Goal: Transaction & Acquisition: Book appointment/travel/reservation

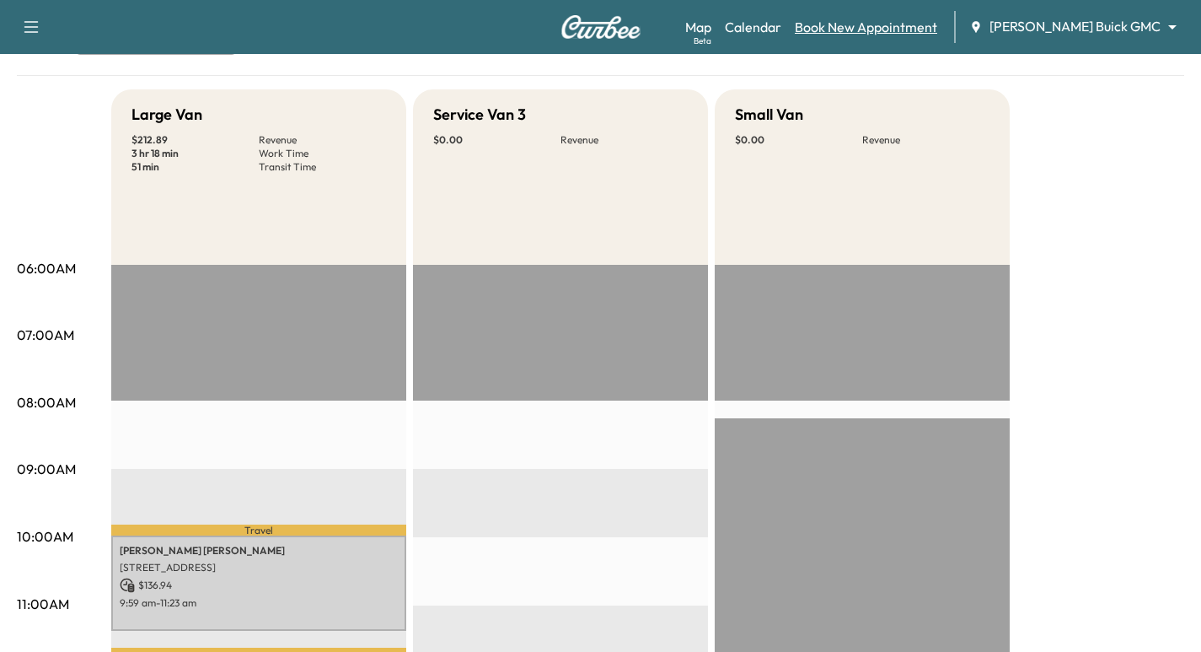
scroll to position [126, 0]
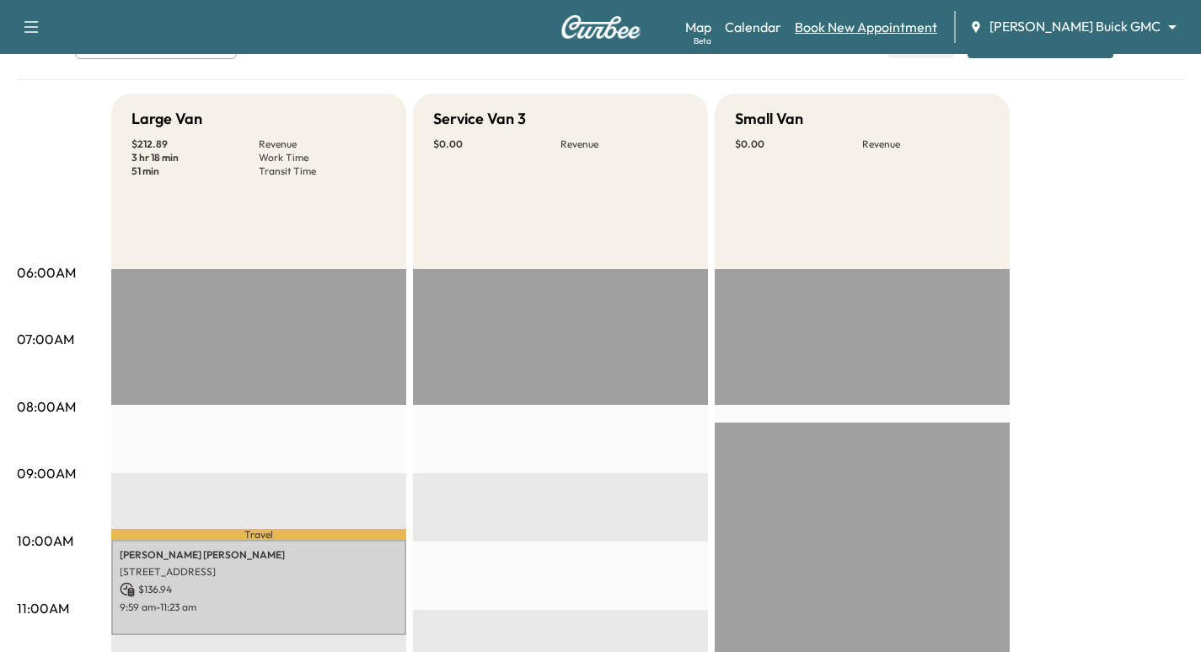
click at [937, 29] on link "Book New Appointment" at bounding box center [866, 27] width 142 height 20
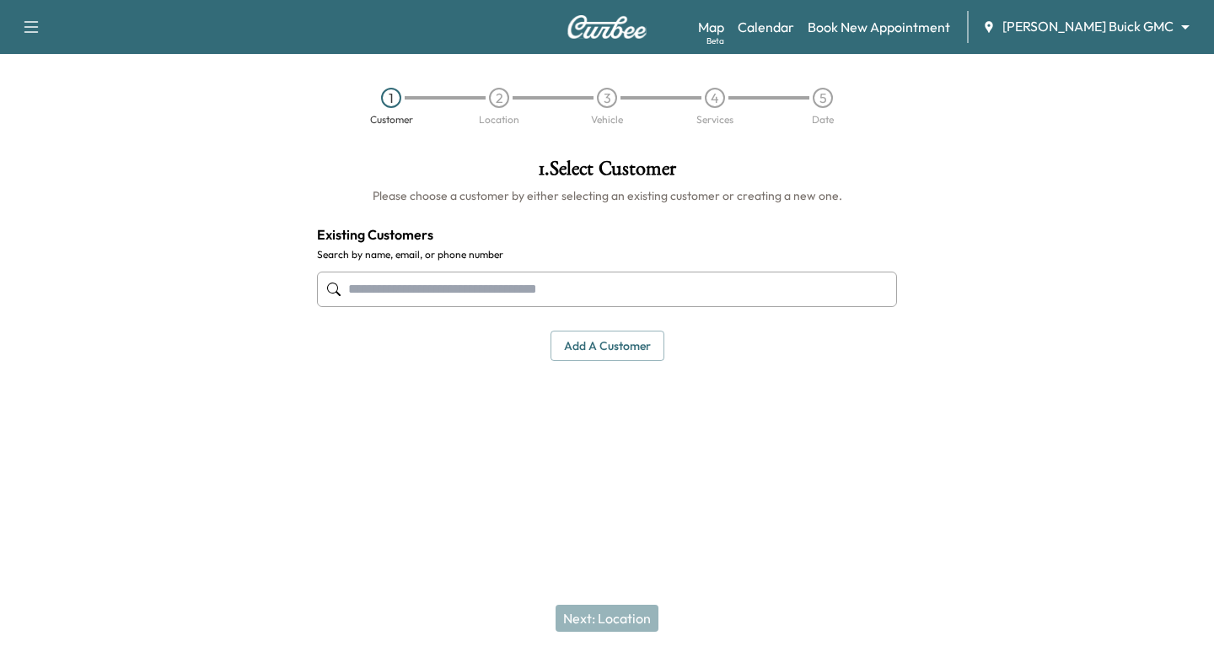
click at [776, 286] on input "text" at bounding box center [607, 288] width 580 height 35
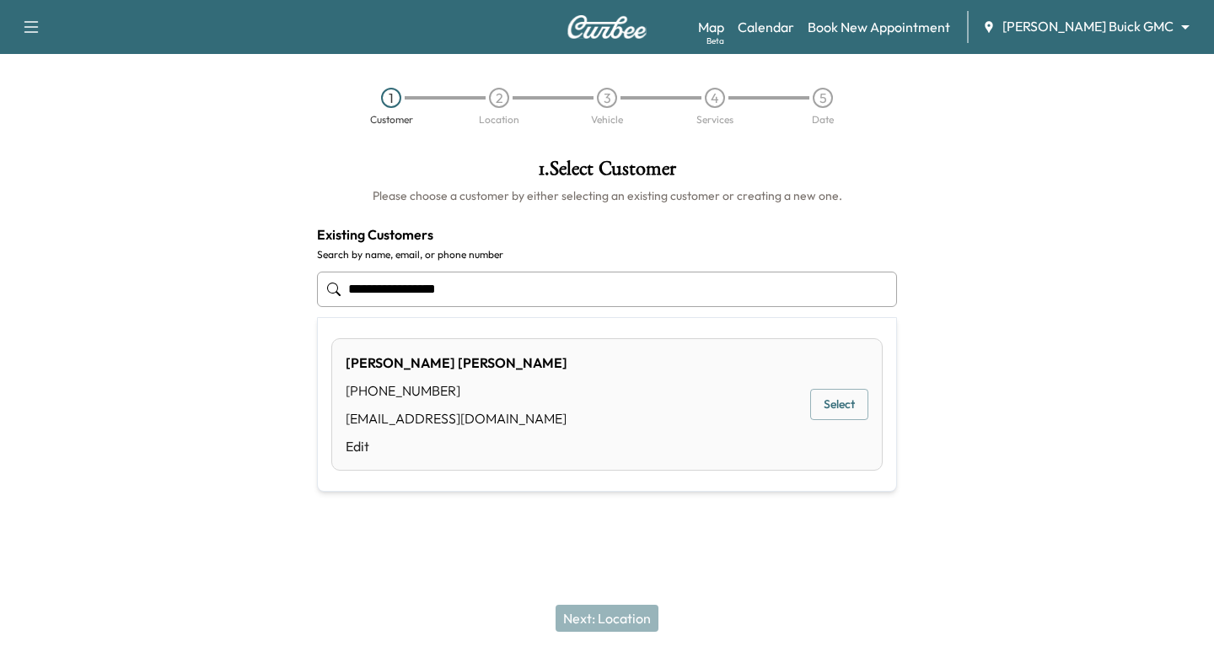
click at [829, 413] on button "Select" at bounding box center [839, 404] width 58 height 31
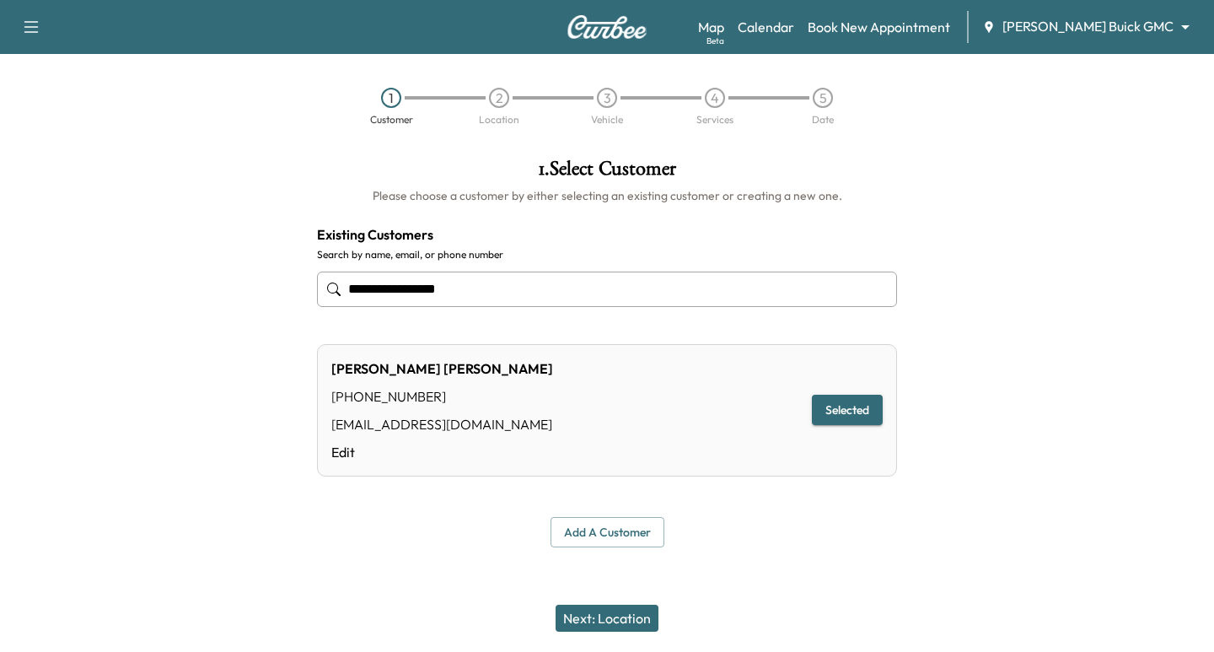
type input "**********"
click at [635, 609] on button "Next: Location" at bounding box center [606, 617] width 103 height 27
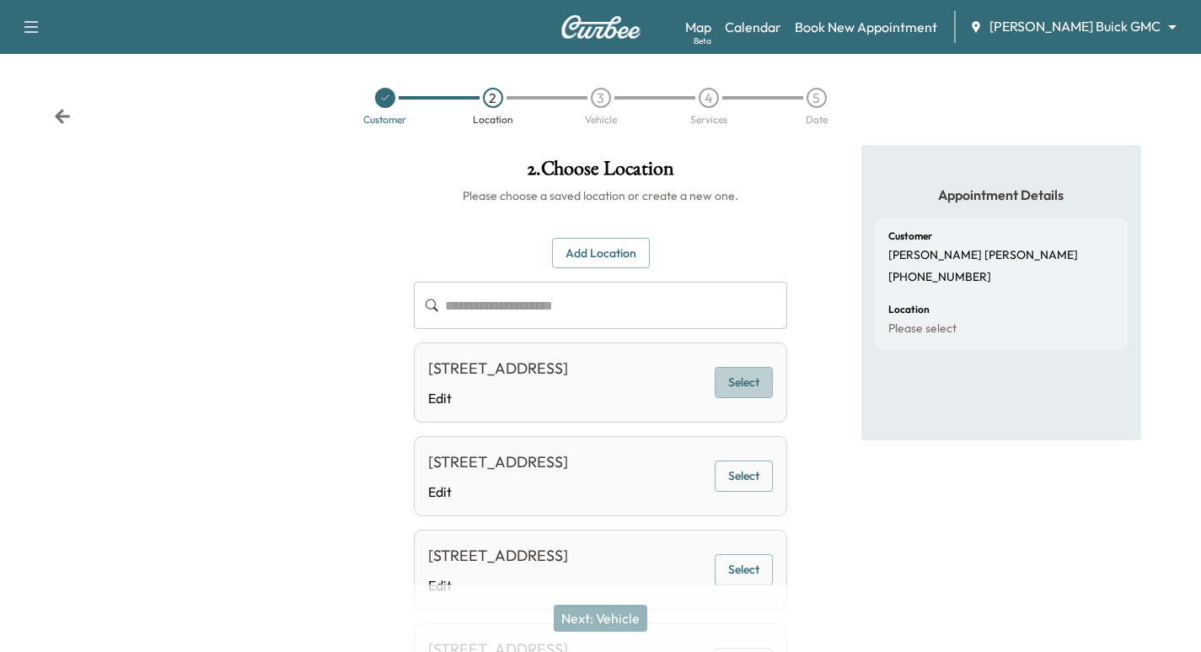
click at [728, 391] on button "Select" at bounding box center [744, 382] width 58 height 31
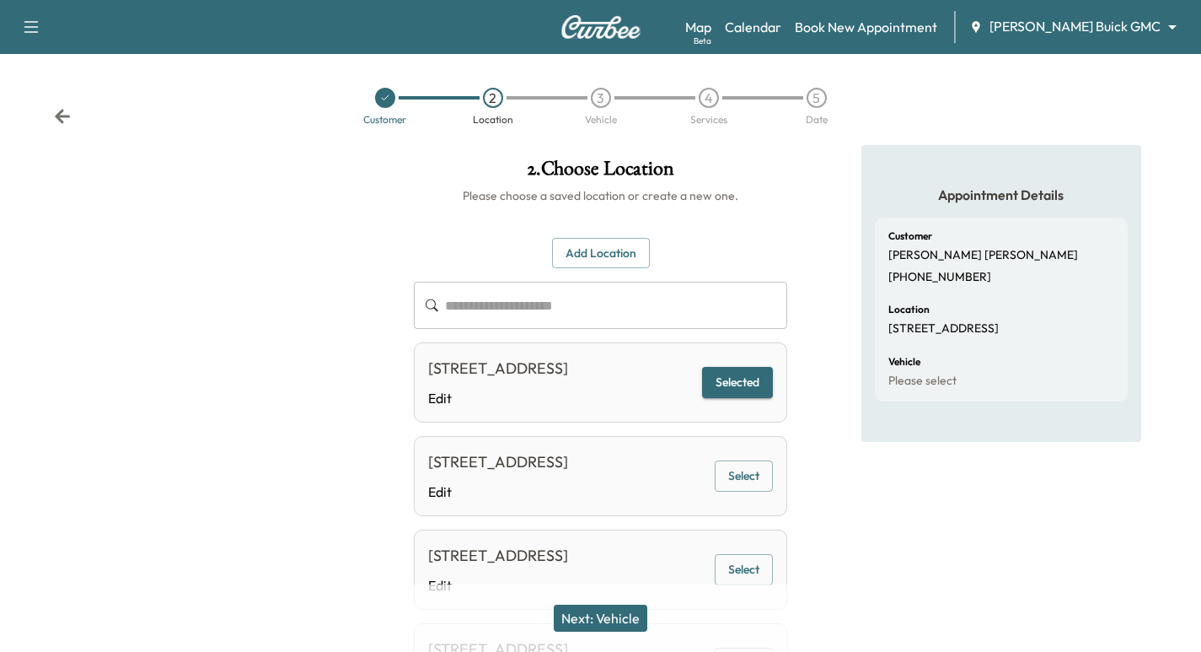
click at [578, 621] on button "Next: Vehicle" at bounding box center [601, 617] width 94 height 27
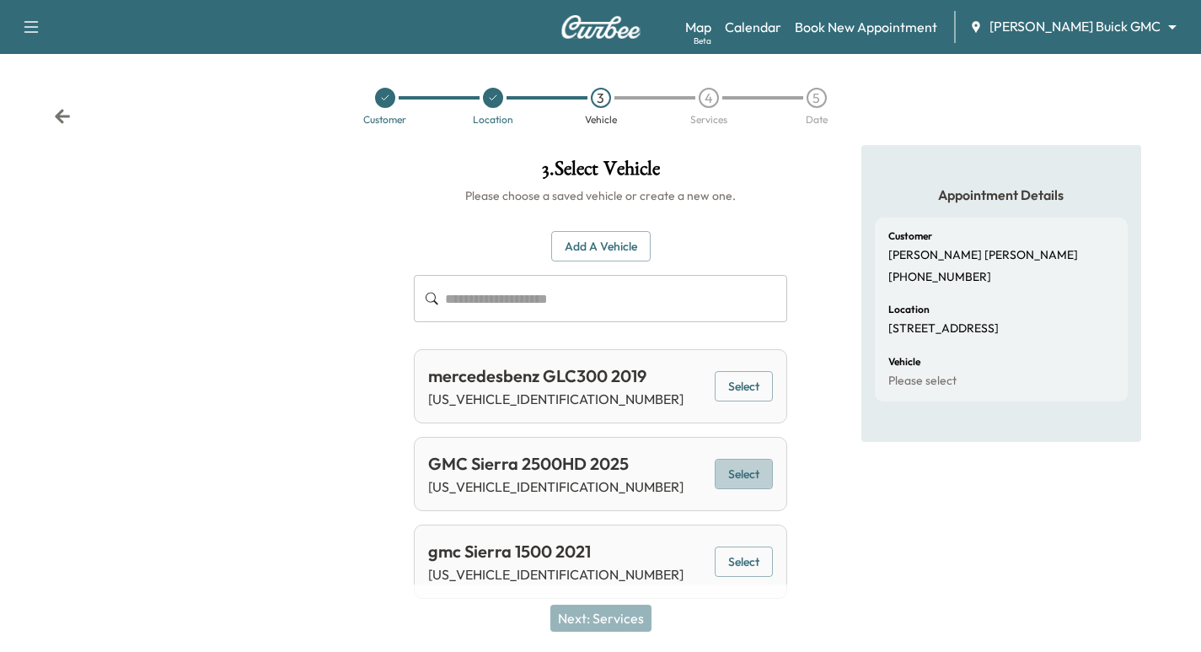
drag, startPoint x: 740, startPoint y: 478, endPoint x: 730, endPoint y: 518, distance: 41.7
click at [740, 486] on button "Select" at bounding box center [744, 474] width 58 height 31
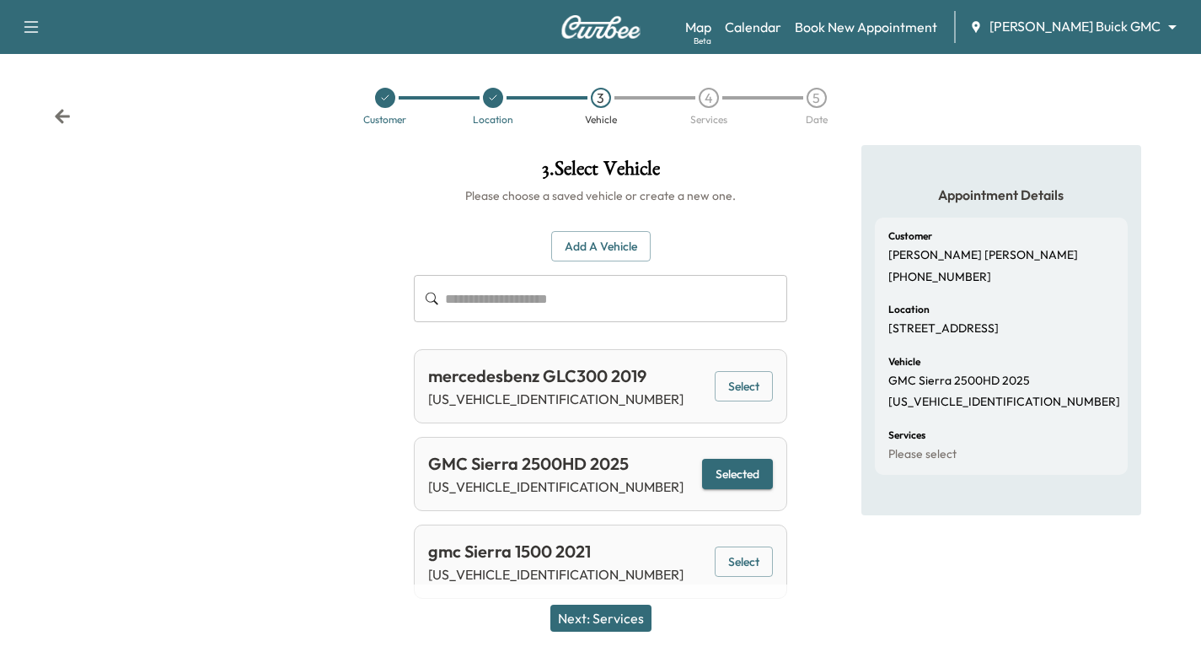
click at [607, 623] on button "Next: Services" at bounding box center [600, 617] width 101 height 27
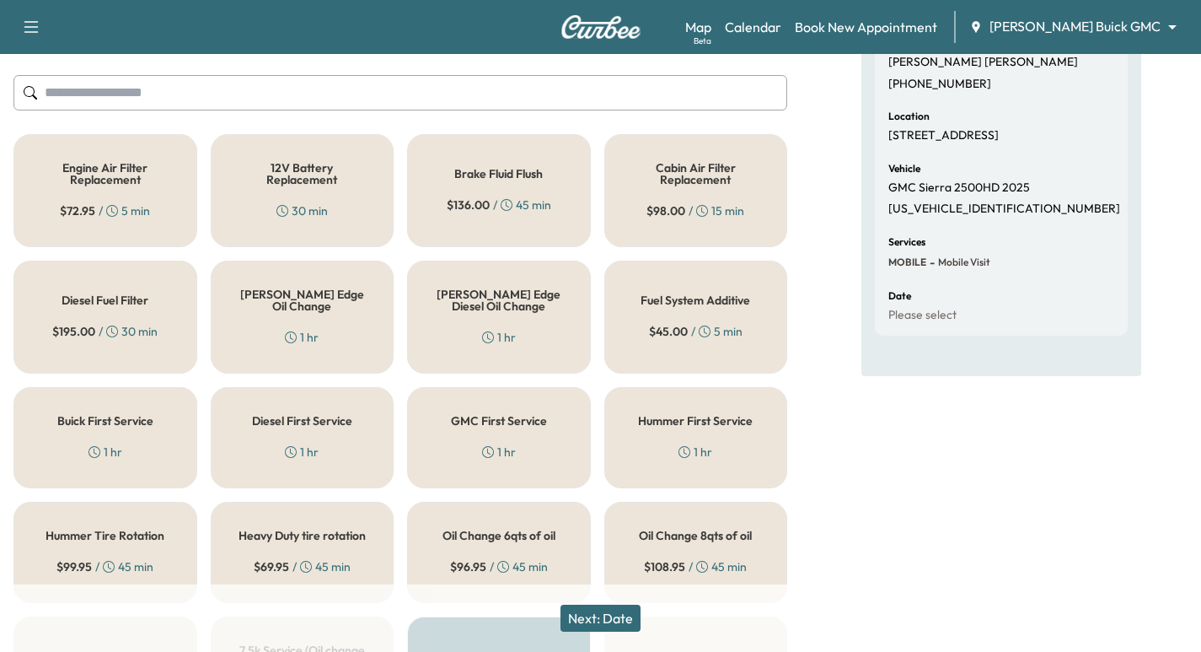
scroll to position [190, 0]
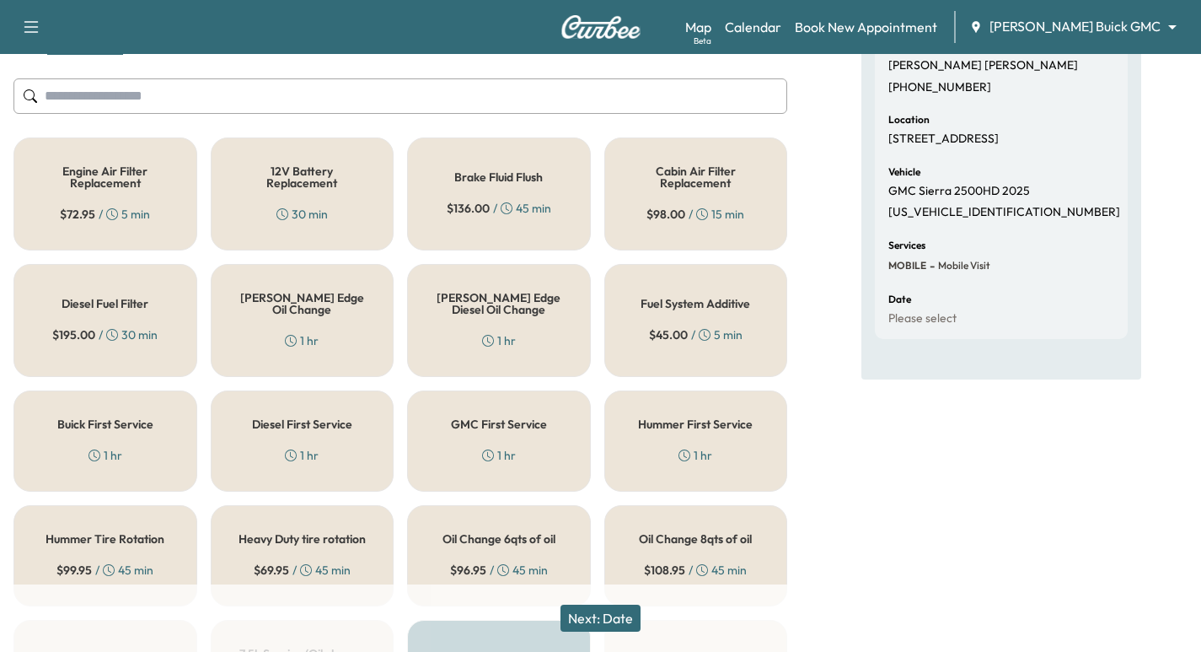
click at [340, 293] on div "[PERSON_NAME] Edge Oil Change 1 hr" at bounding box center [303, 320] width 184 height 113
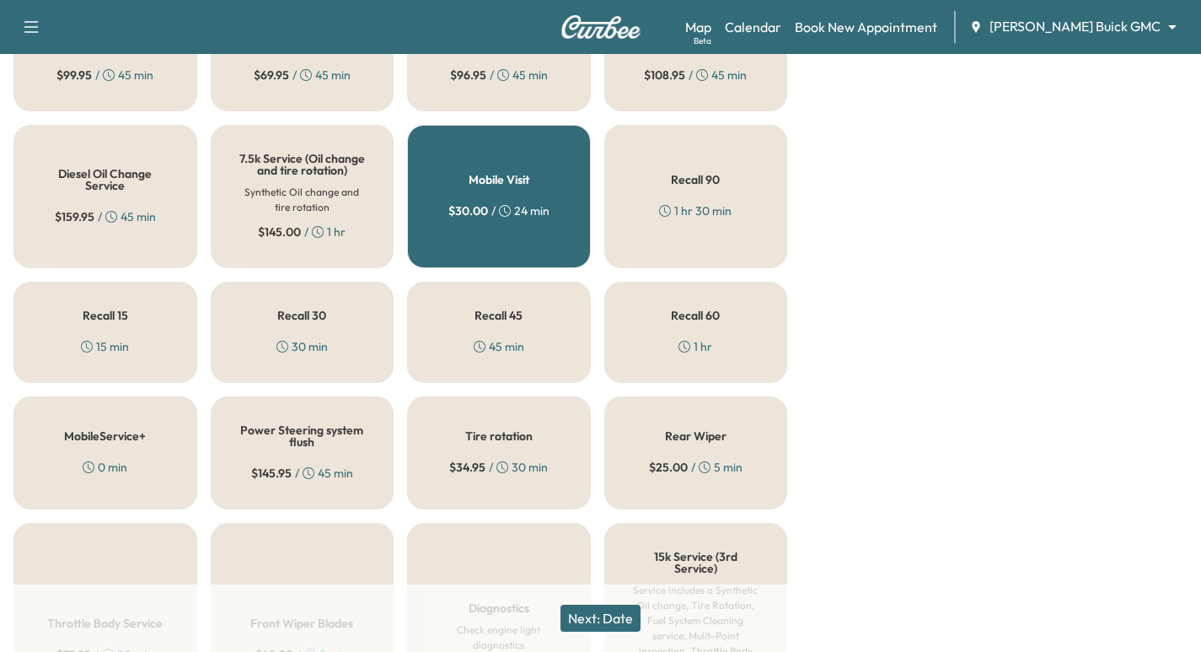
scroll to position [738, 0]
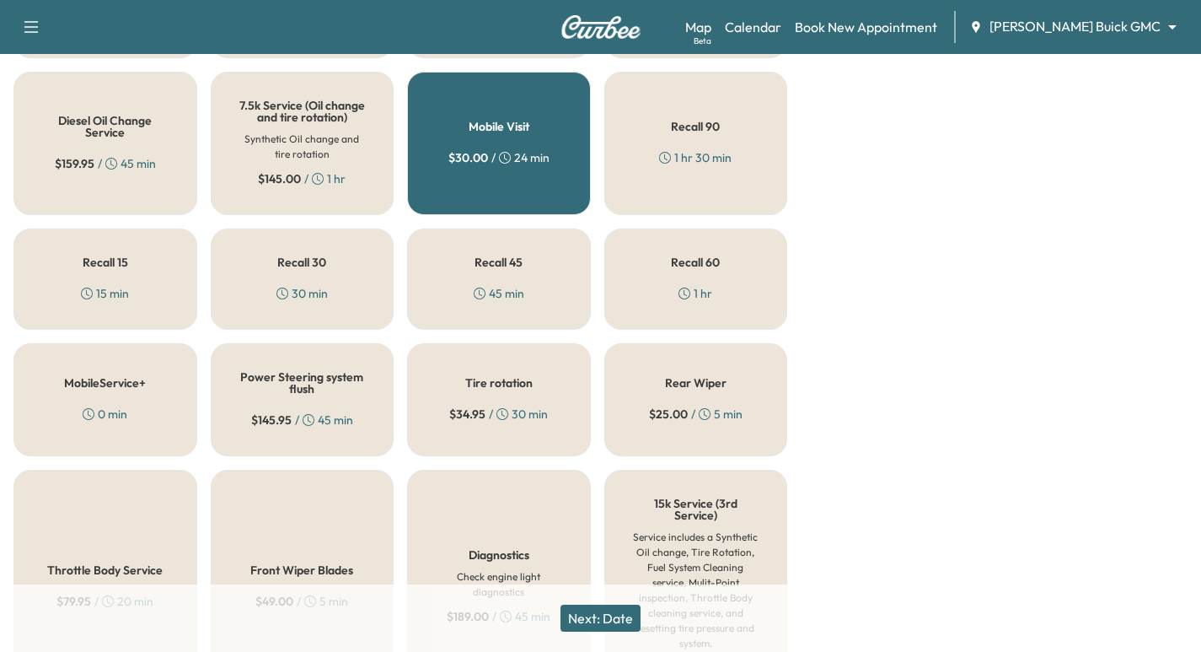
click at [486, 389] on h5 "Tire rotation" at bounding box center [498, 383] width 67 height 12
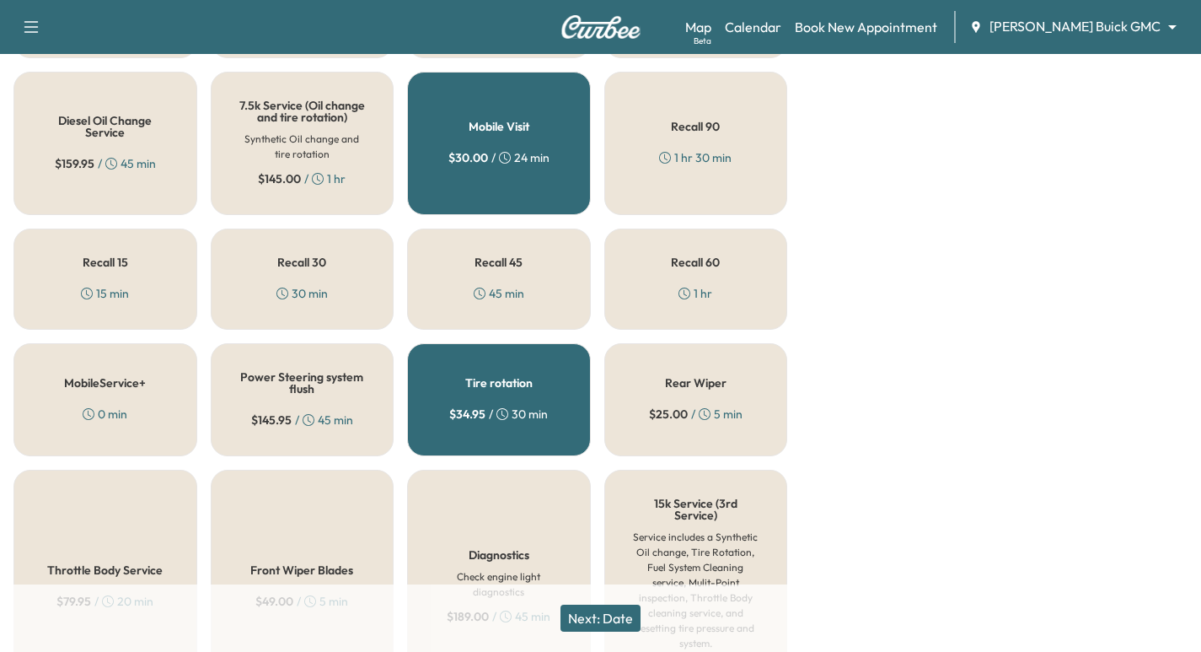
click at [616, 617] on button "Next: Date" at bounding box center [601, 617] width 80 height 27
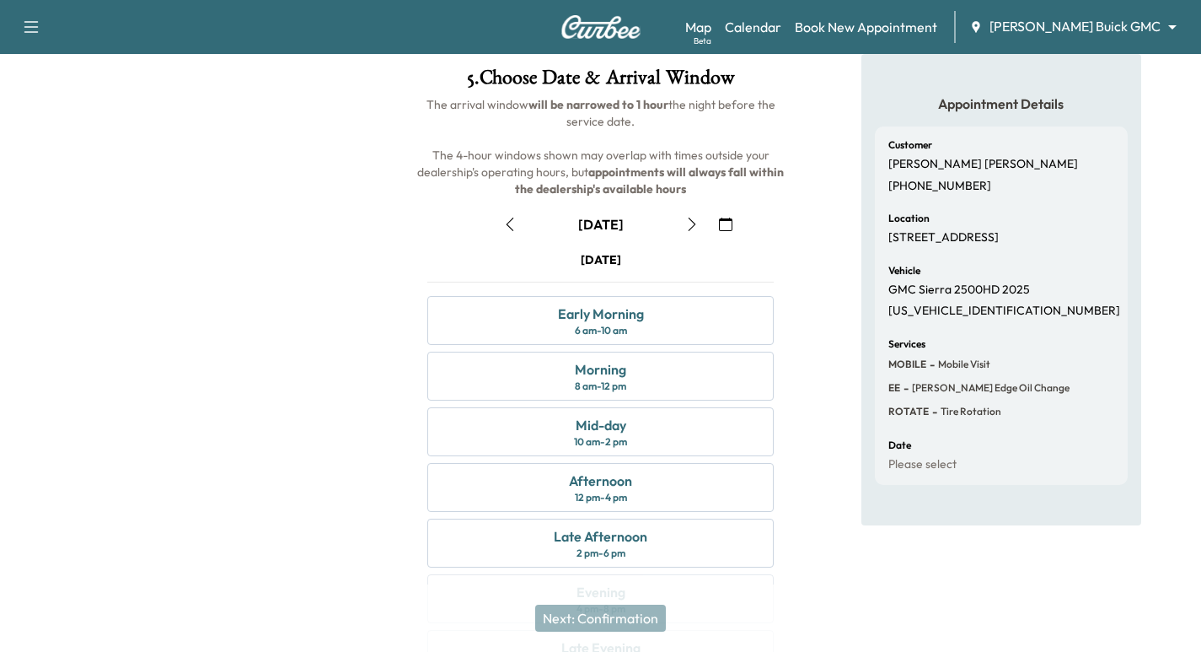
scroll to position [87, 0]
